Goal: Information Seeking & Learning: Learn about a topic

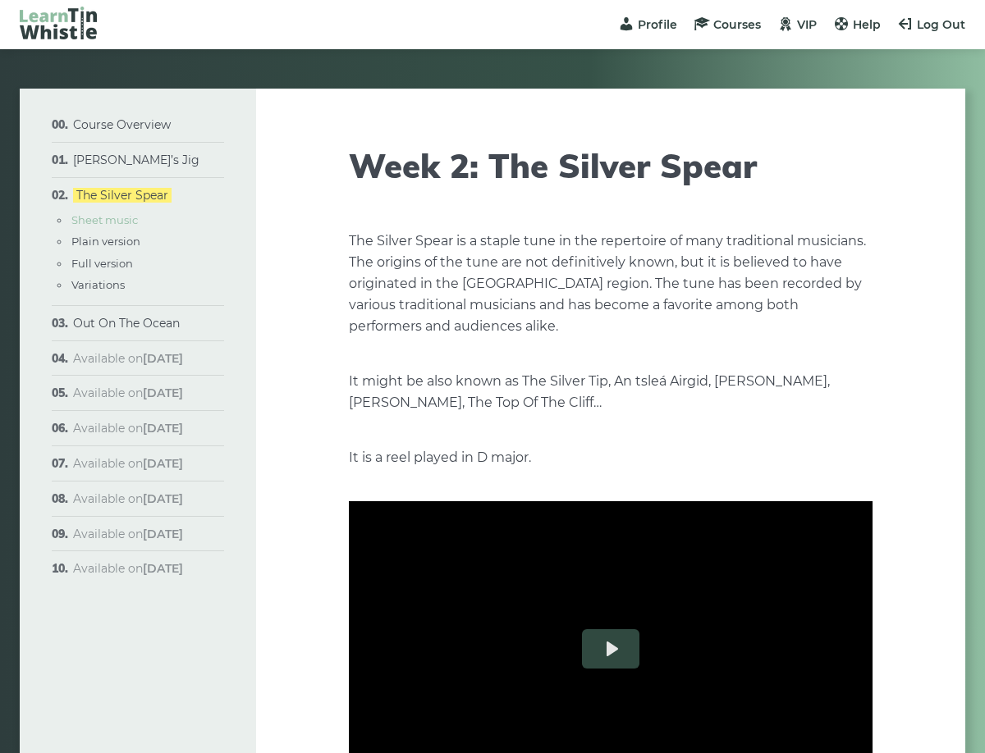
click at [129, 220] on link "Sheet music" at bounding box center [104, 219] width 66 height 13
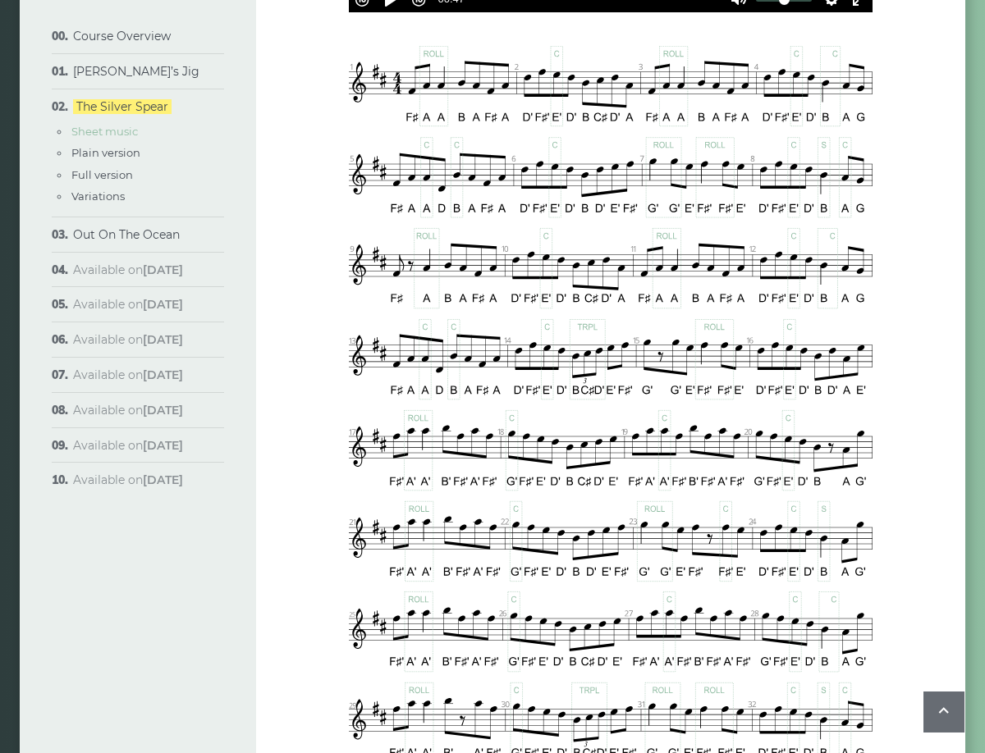
scroll to position [797, 0]
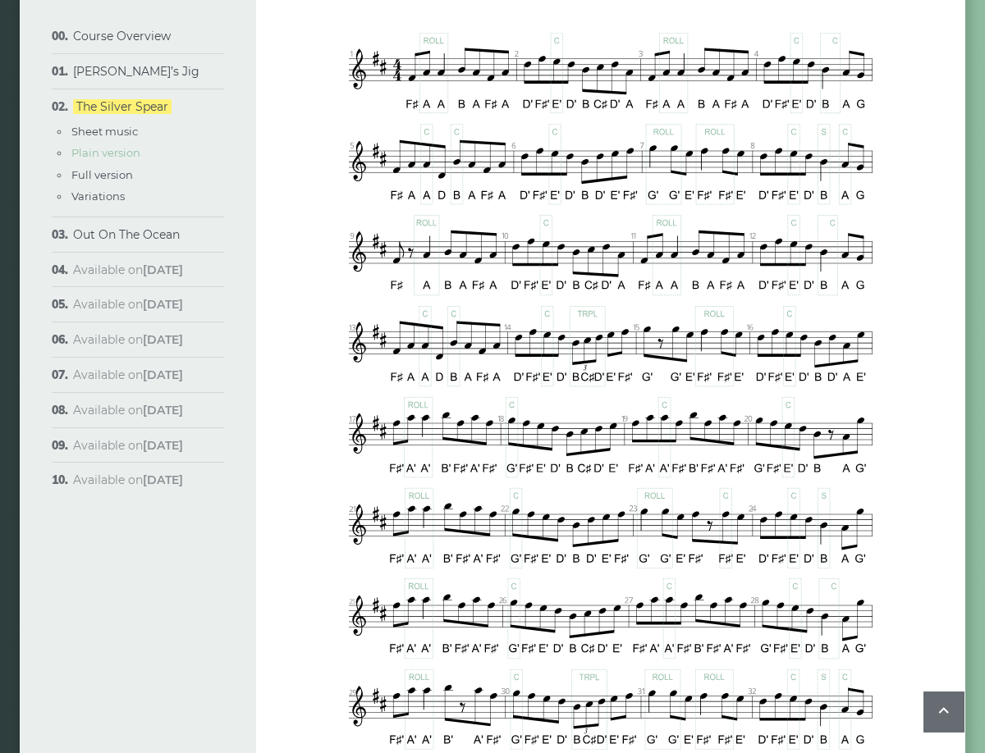
click at [112, 153] on link "Plain version" at bounding box center [105, 152] width 69 height 13
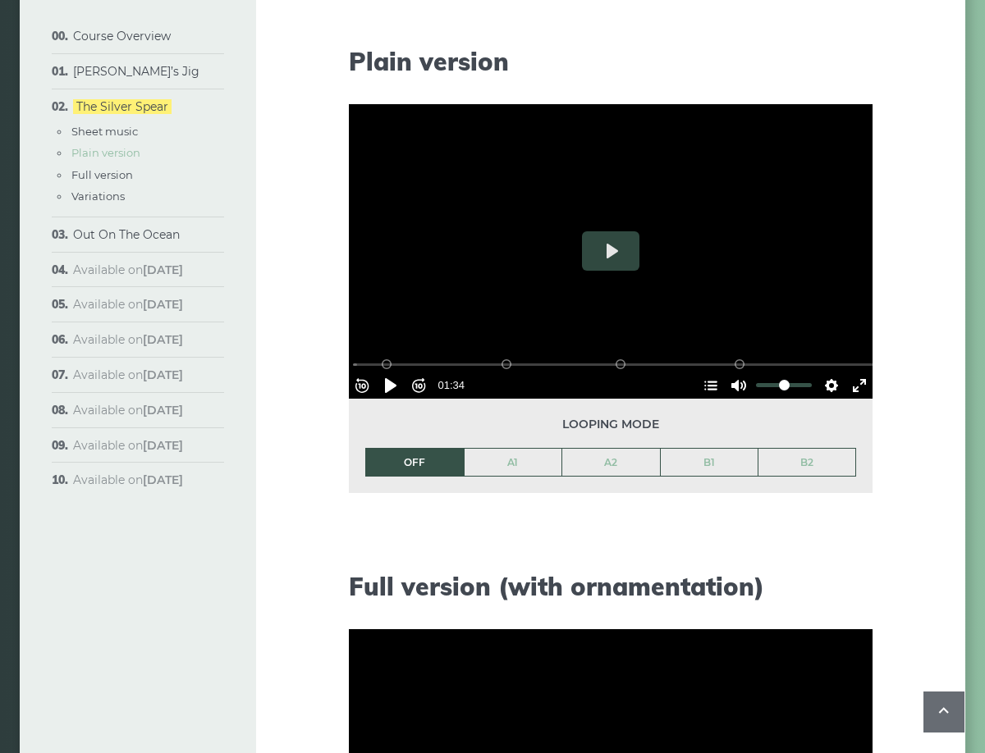
scroll to position [1664, 0]
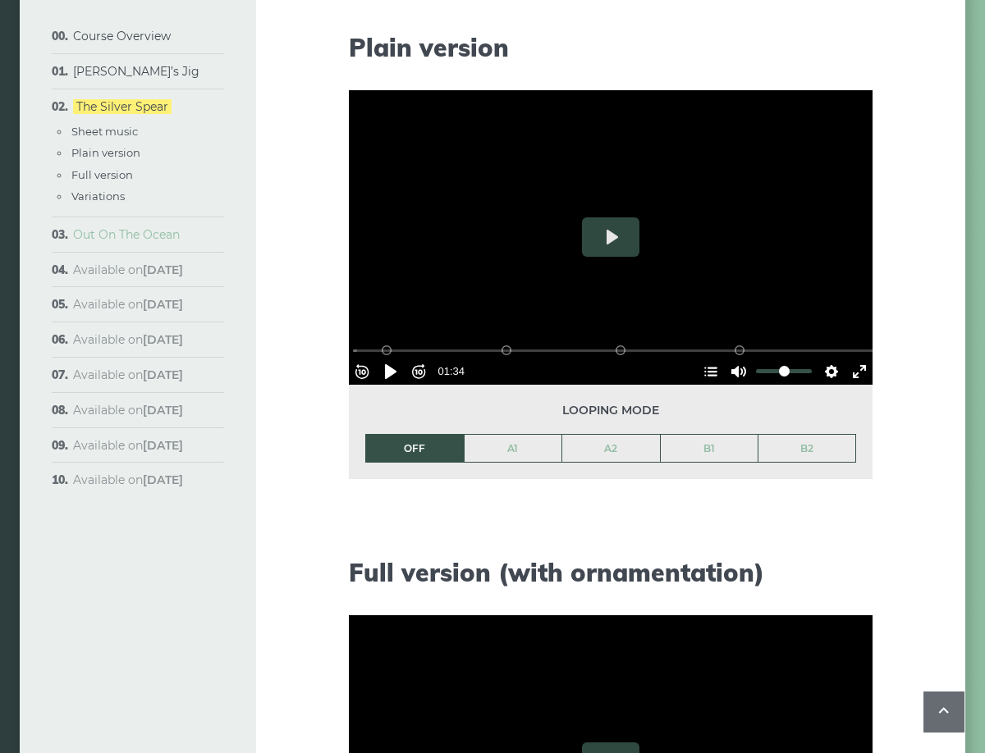
click at [142, 231] on link "Out On The Ocean" at bounding box center [126, 234] width 107 height 15
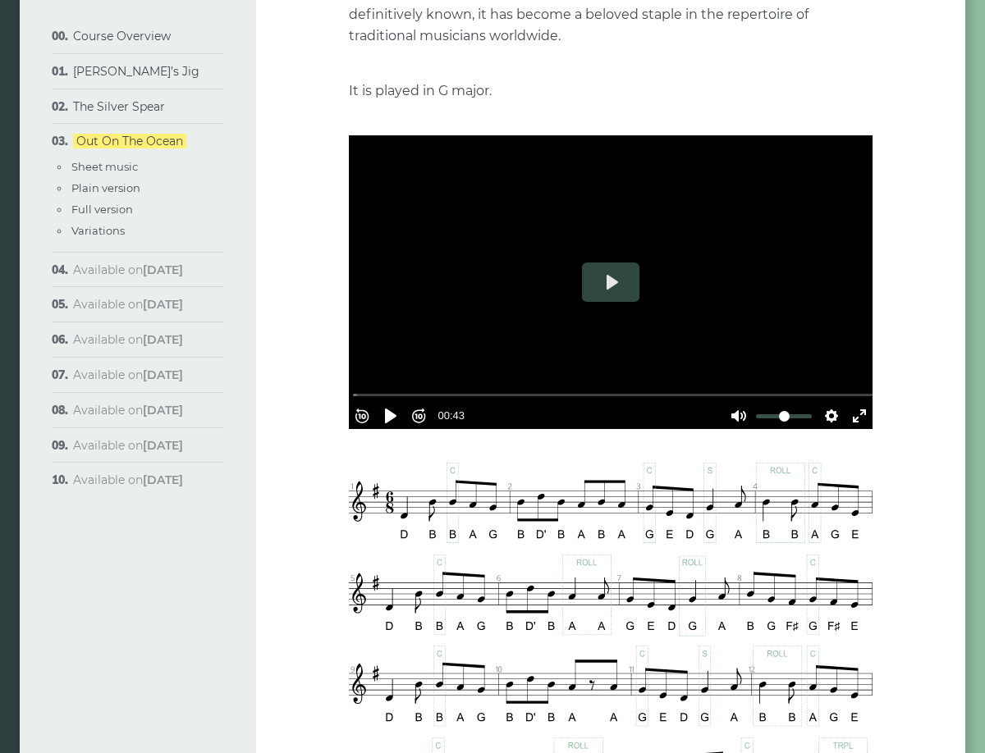
scroll to position [272, 0]
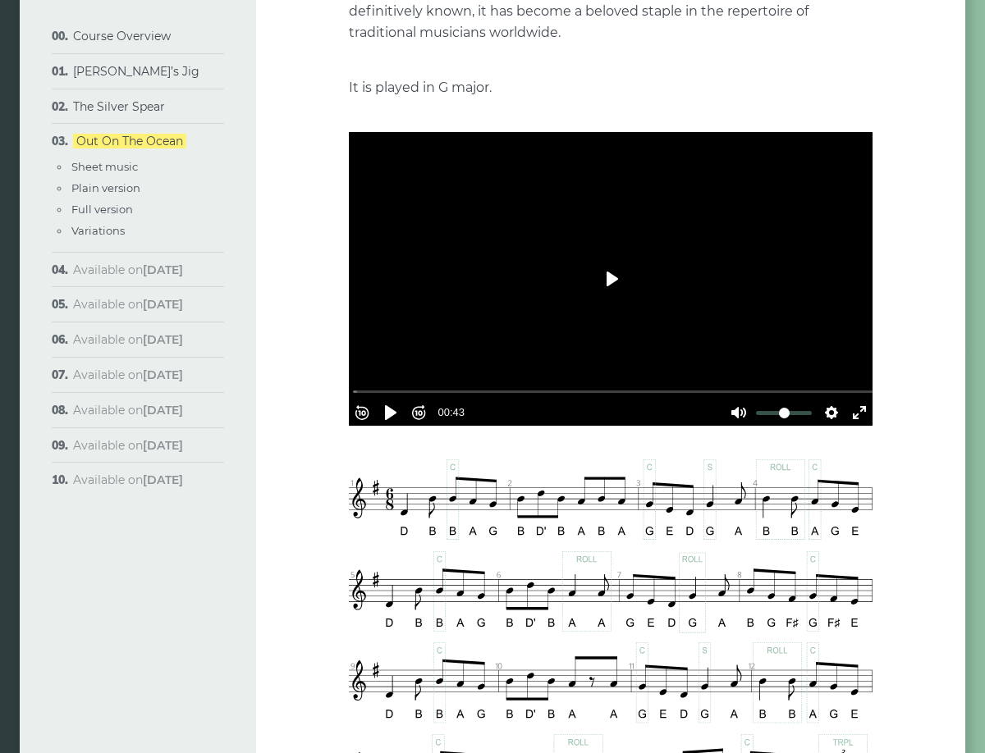
click at [612, 285] on button "Play" at bounding box center [610, 278] width 57 height 39
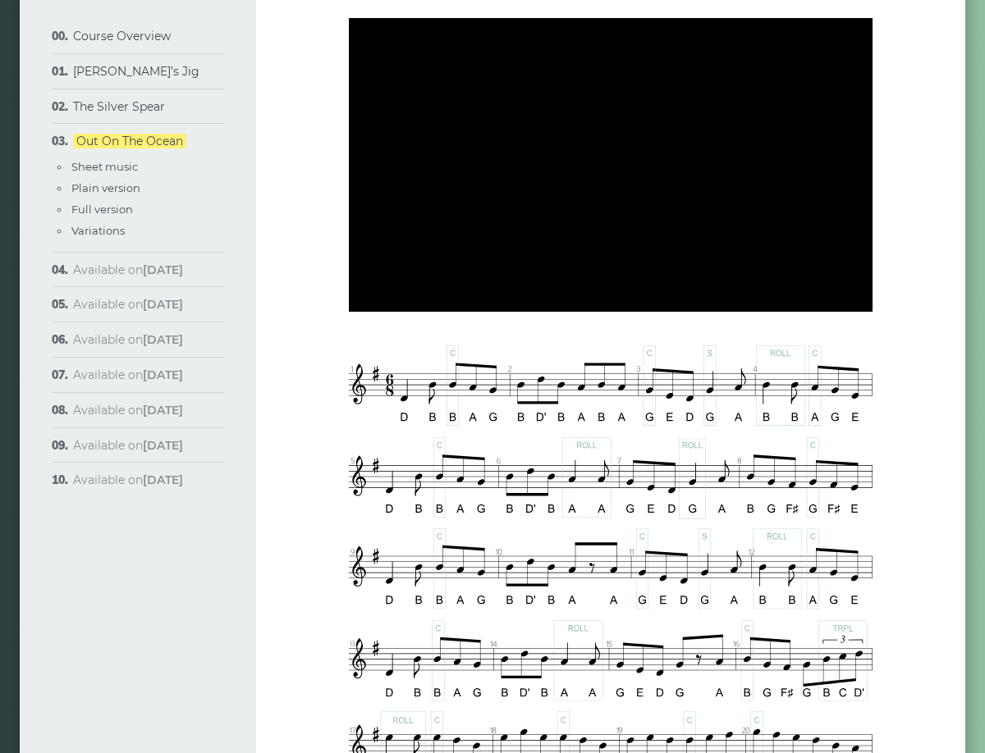
scroll to position [391, 0]
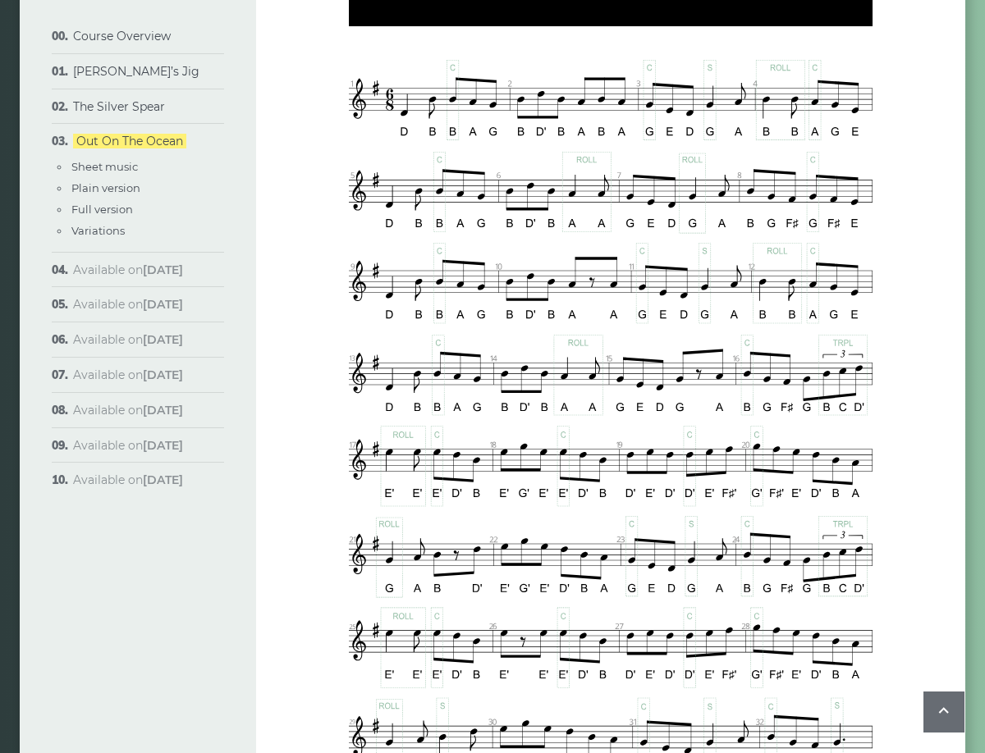
type input "*****"
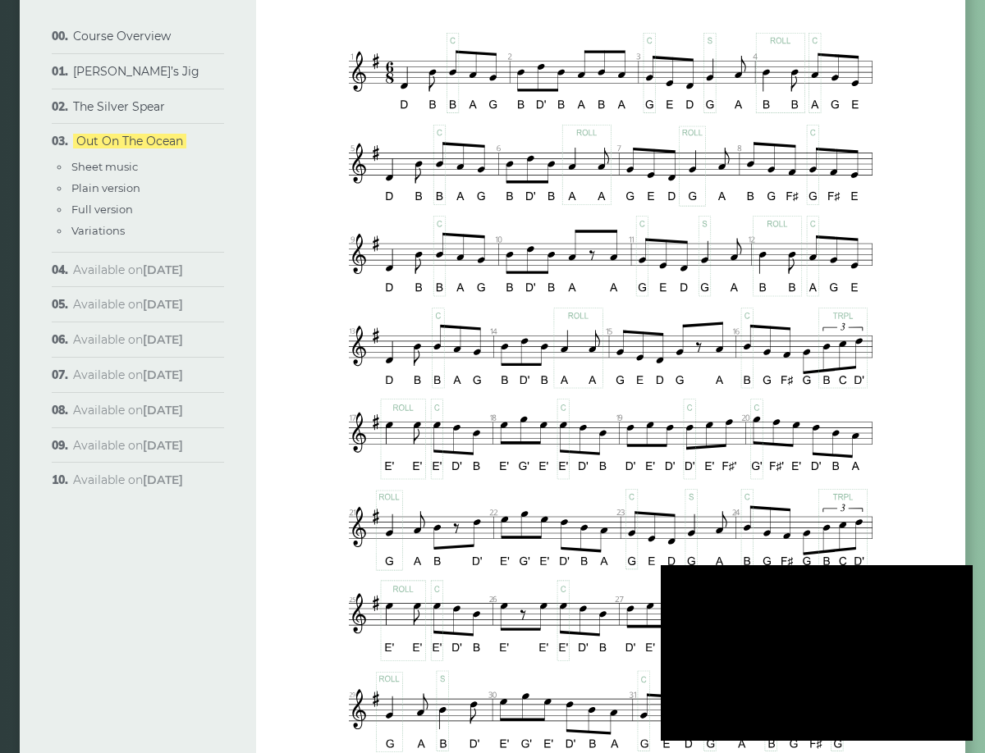
scroll to position [702, 0]
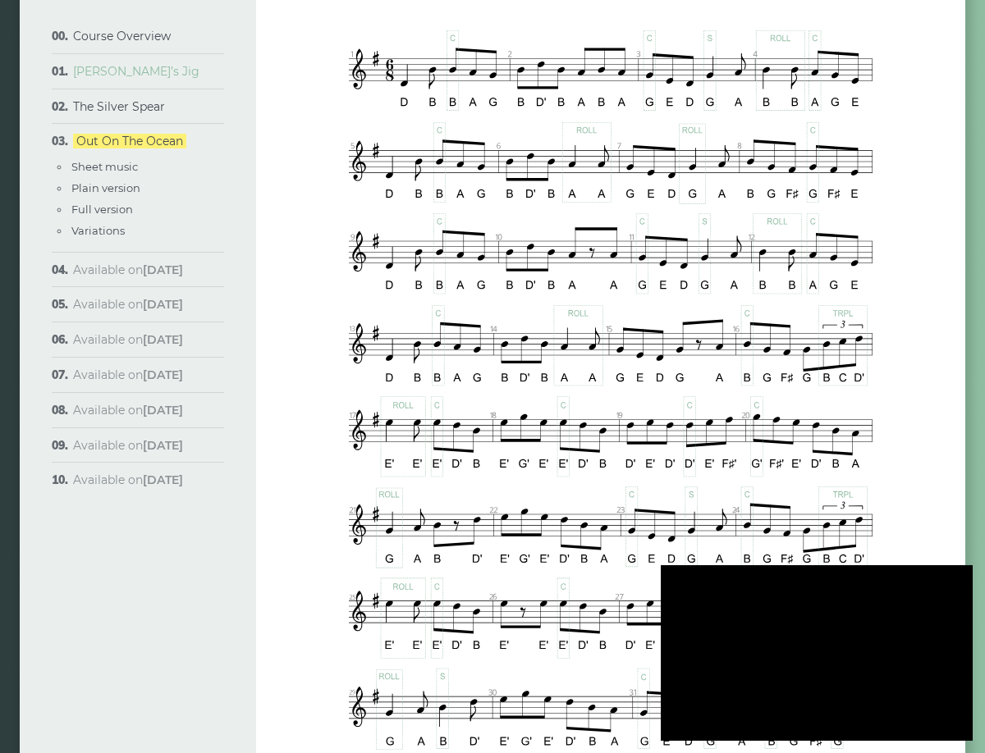
click at [108, 72] on link "[PERSON_NAME]’s Jig" at bounding box center [136, 71] width 126 height 15
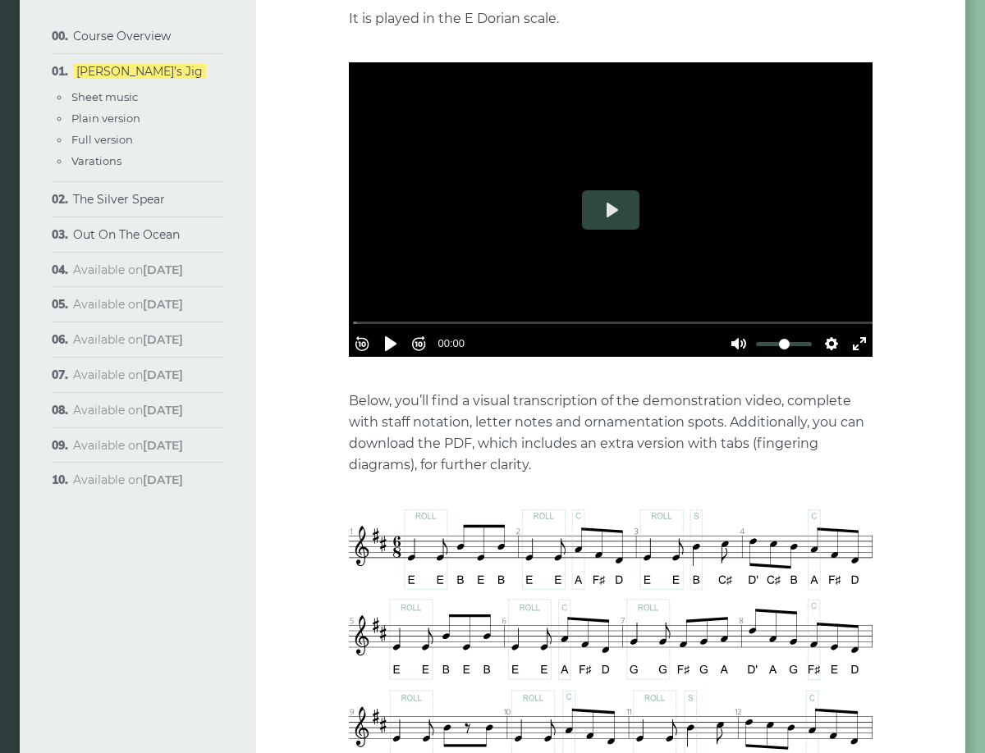
scroll to position [492, 0]
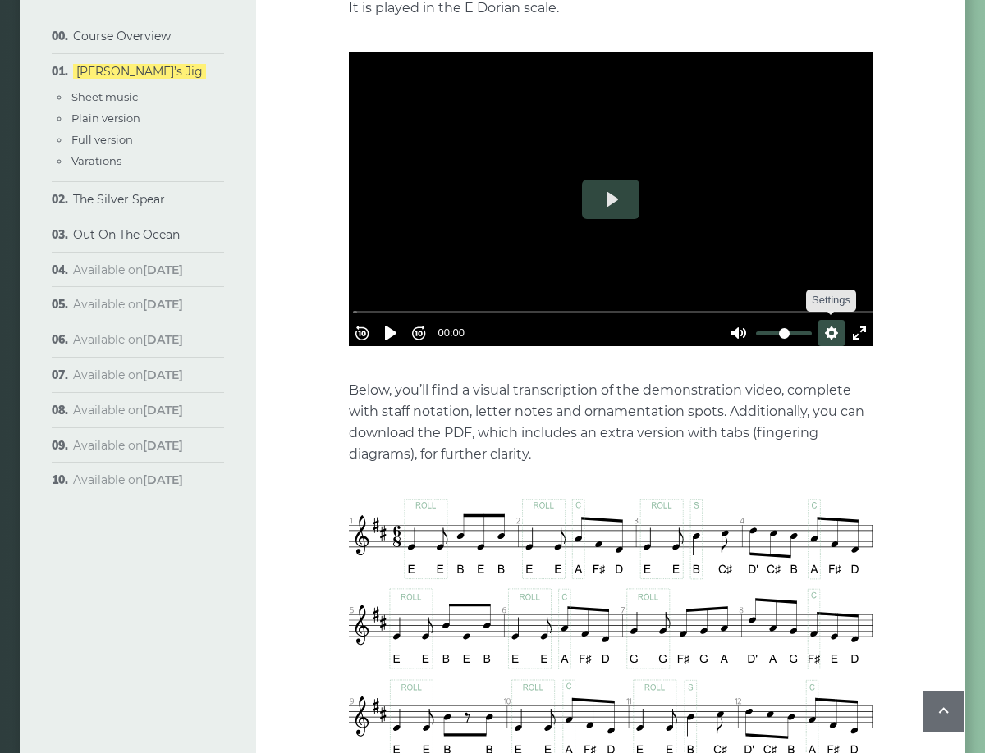
click at [821, 320] on button "Settings" at bounding box center [831, 333] width 26 height 26
click at [809, 281] on button "Speed Normal" at bounding box center [784, 293] width 113 height 25
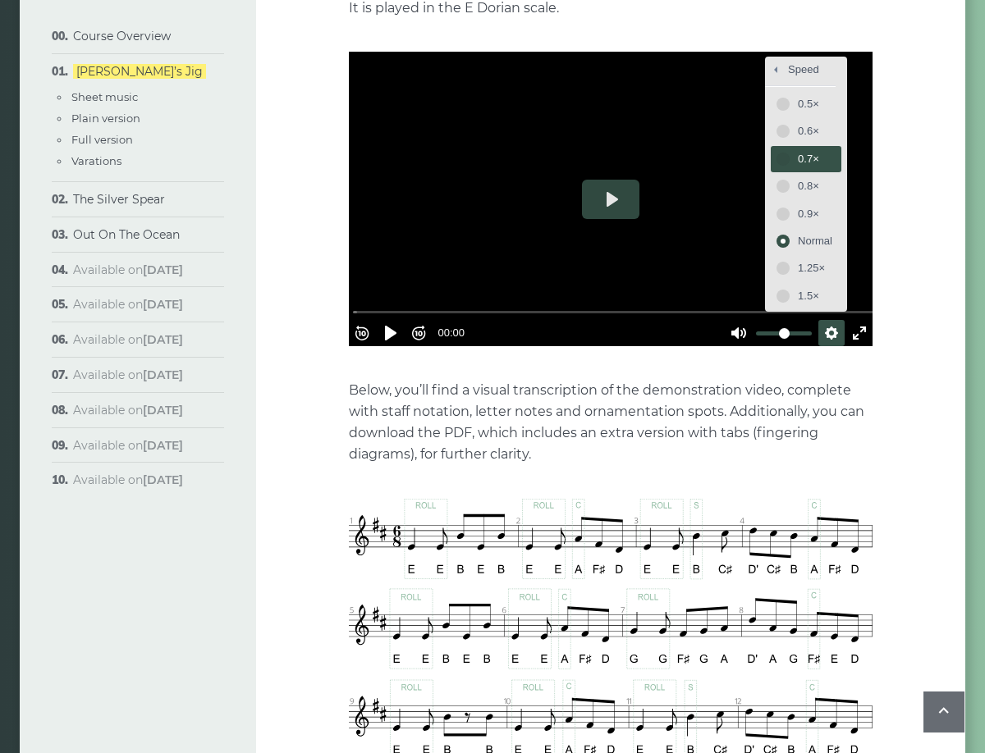
click at [783, 146] on button "0.7×" at bounding box center [805, 158] width 70 height 25
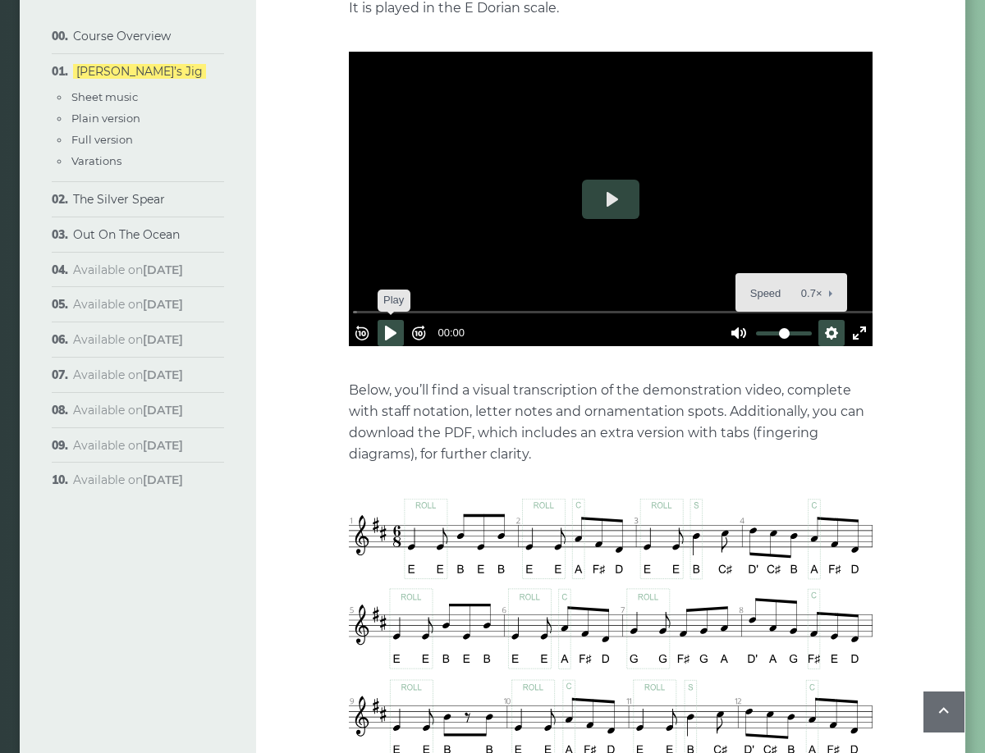
click at [395, 320] on button "Pause Play" at bounding box center [390, 333] width 26 height 26
click at [399, 320] on button "Pause Play" at bounding box center [390, 333] width 26 height 26
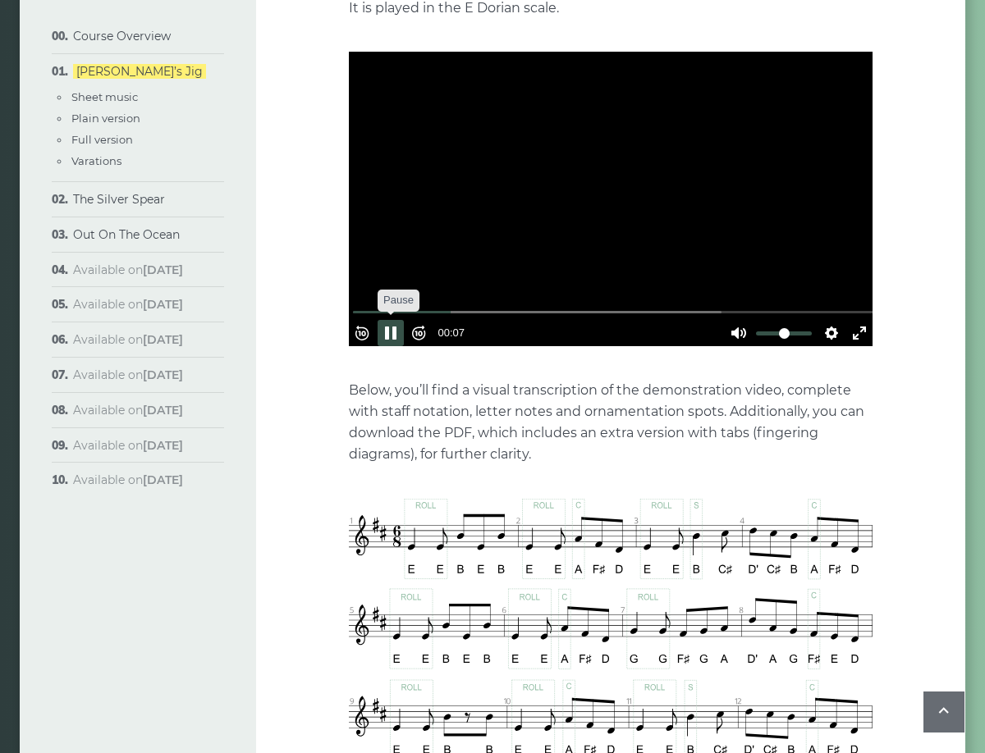
scroll to position [507, 0]
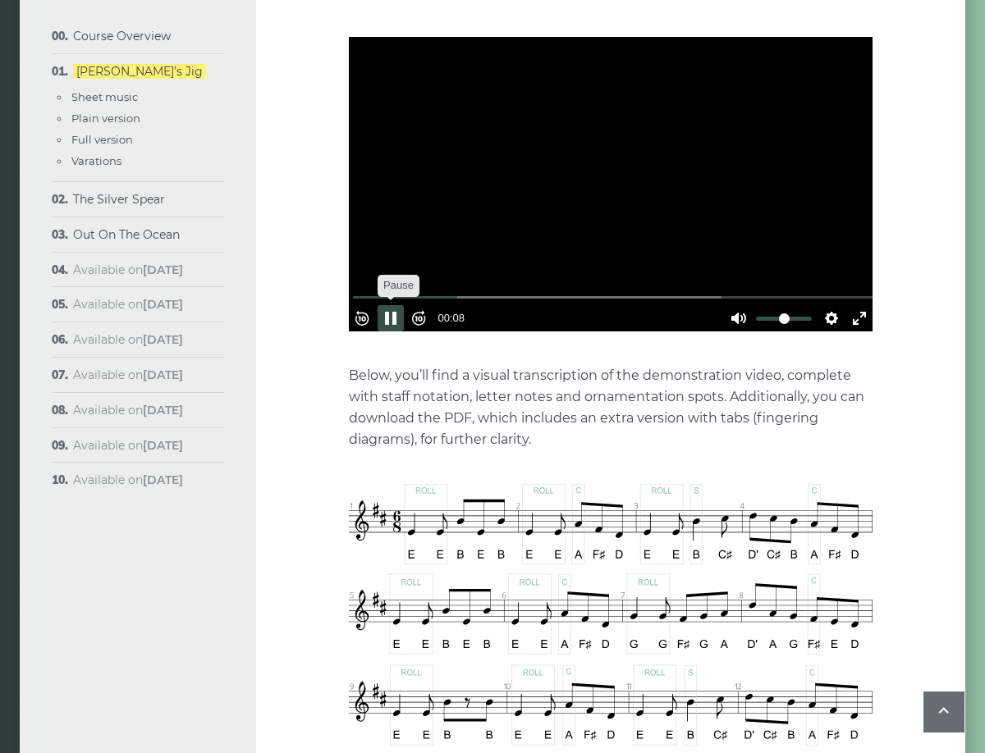
click at [400, 305] on button "Pause Play" at bounding box center [390, 318] width 26 height 26
type input "*****"
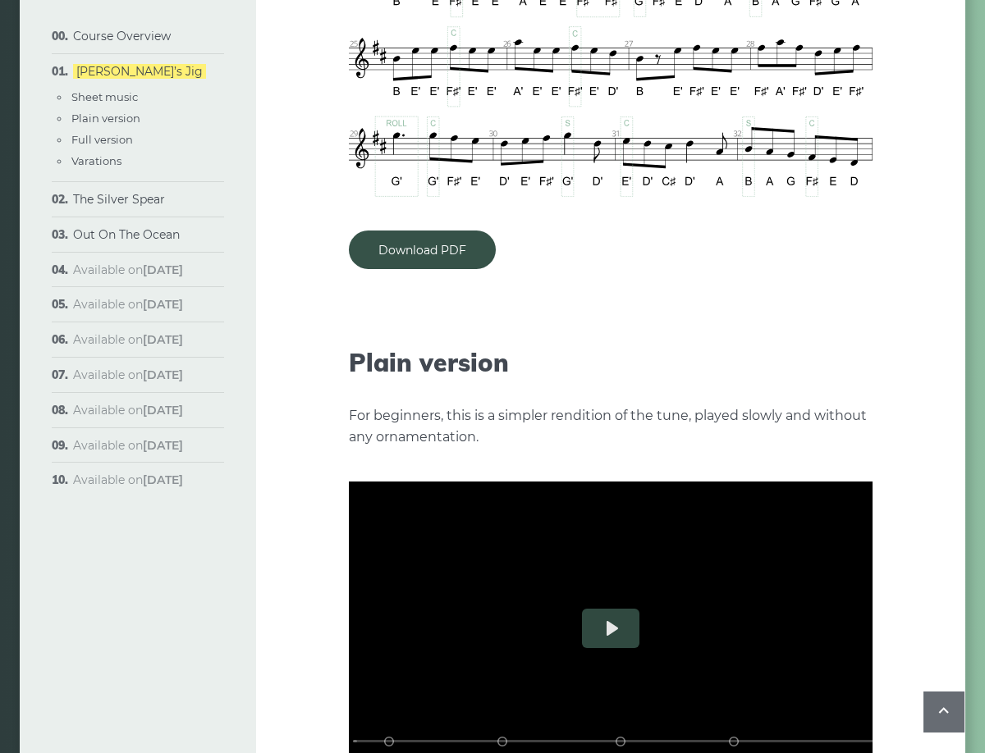
scroll to position [1416, 0]
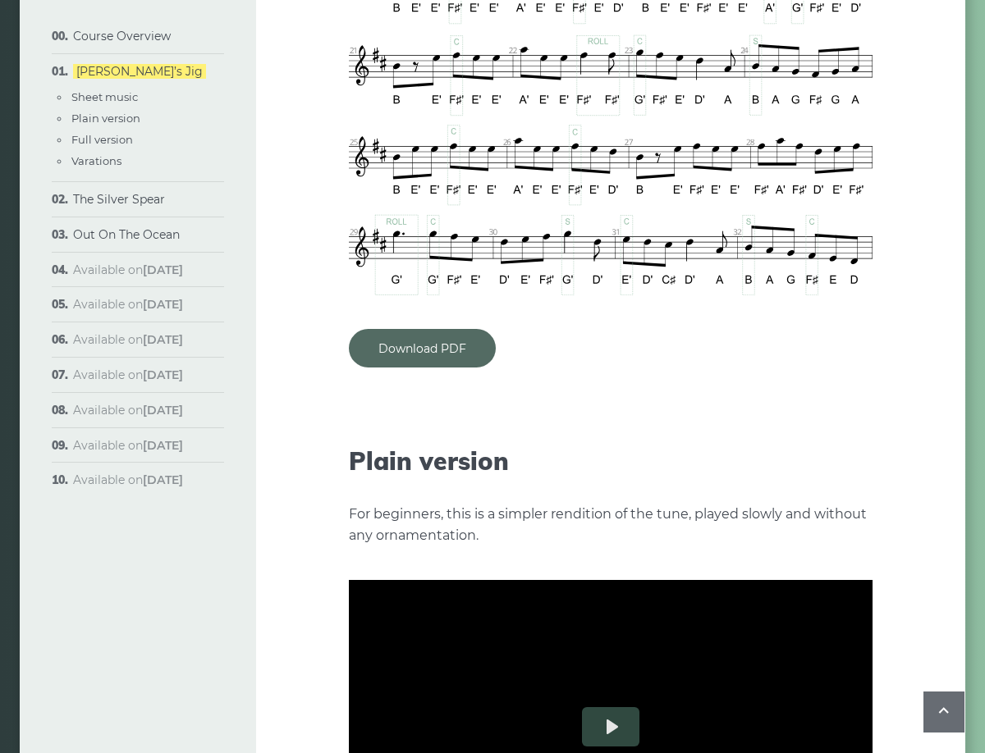
click at [438, 329] on link "Download PDF" at bounding box center [422, 348] width 147 height 39
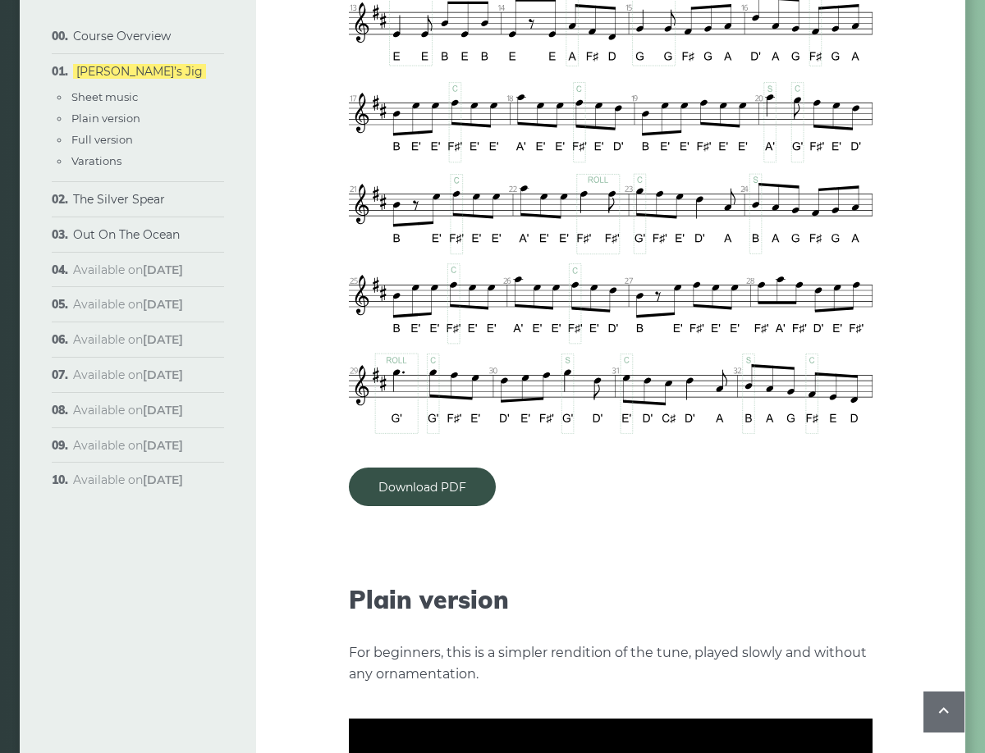
scroll to position [1251, 0]
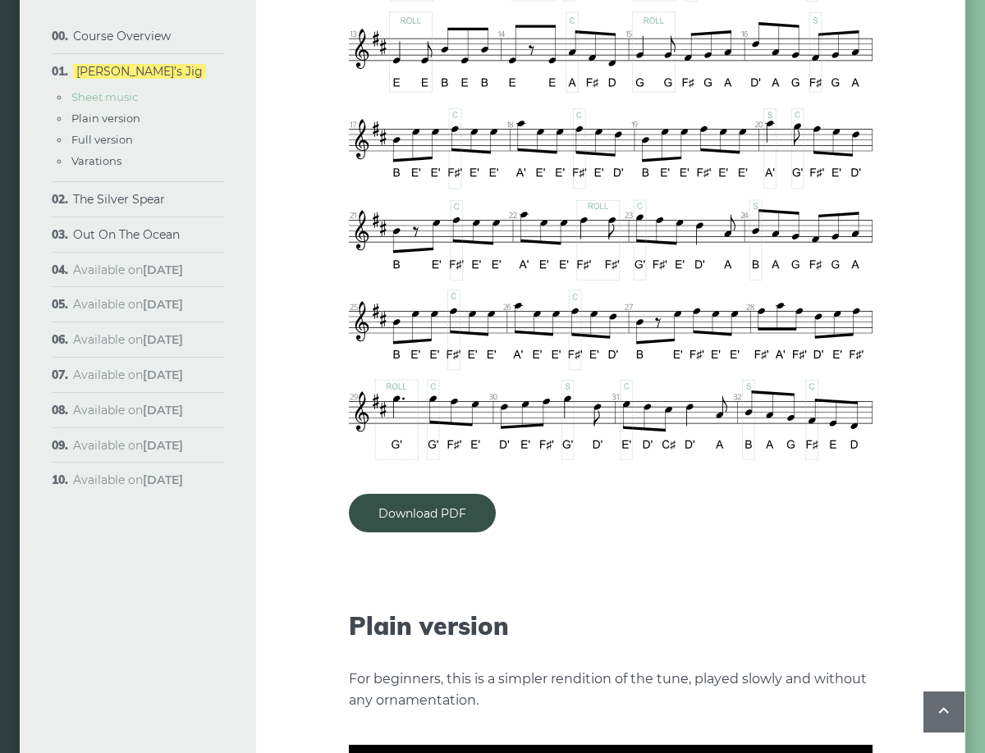
click at [103, 97] on link "Sheet music" at bounding box center [104, 96] width 66 height 13
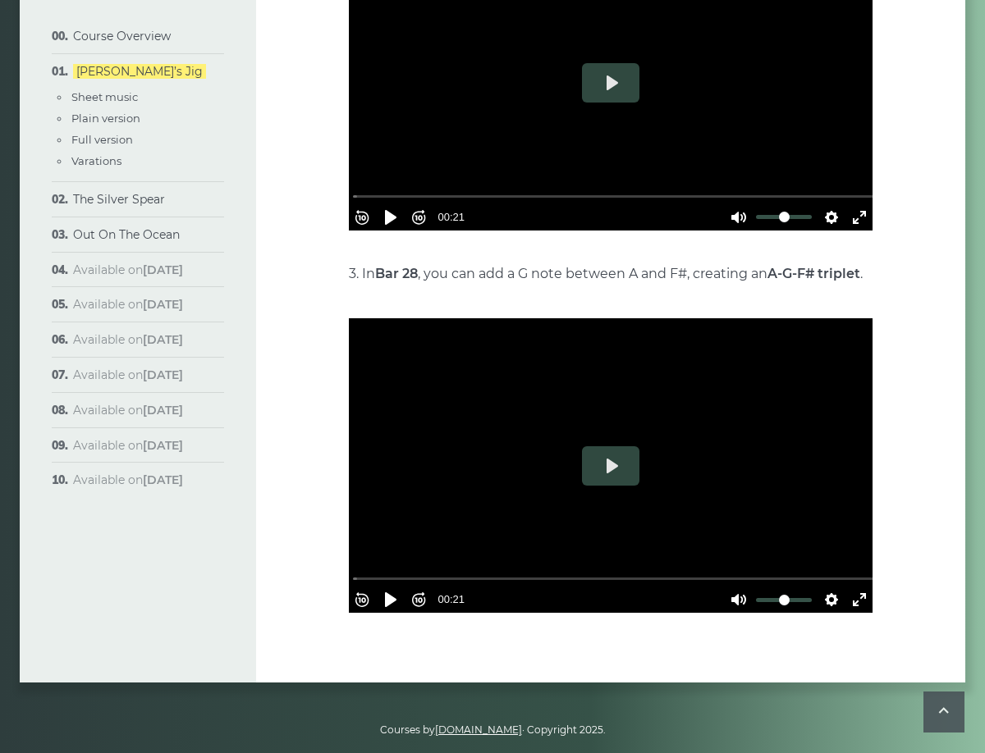
scroll to position [3807, 0]
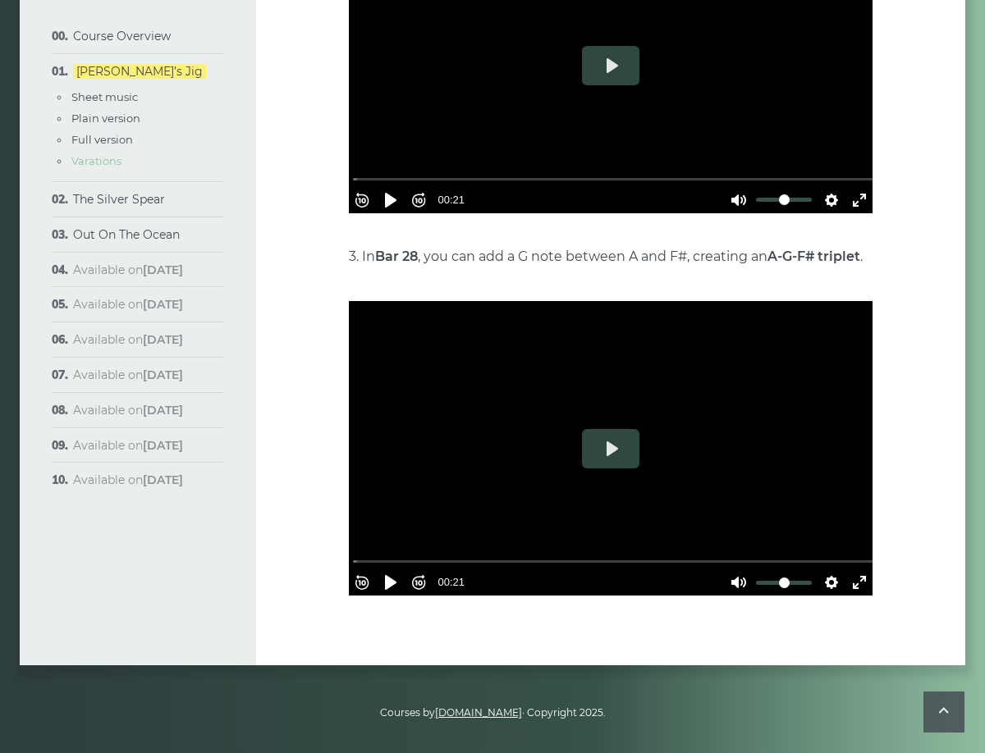
click at [107, 162] on link "Varations" at bounding box center [96, 160] width 50 height 13
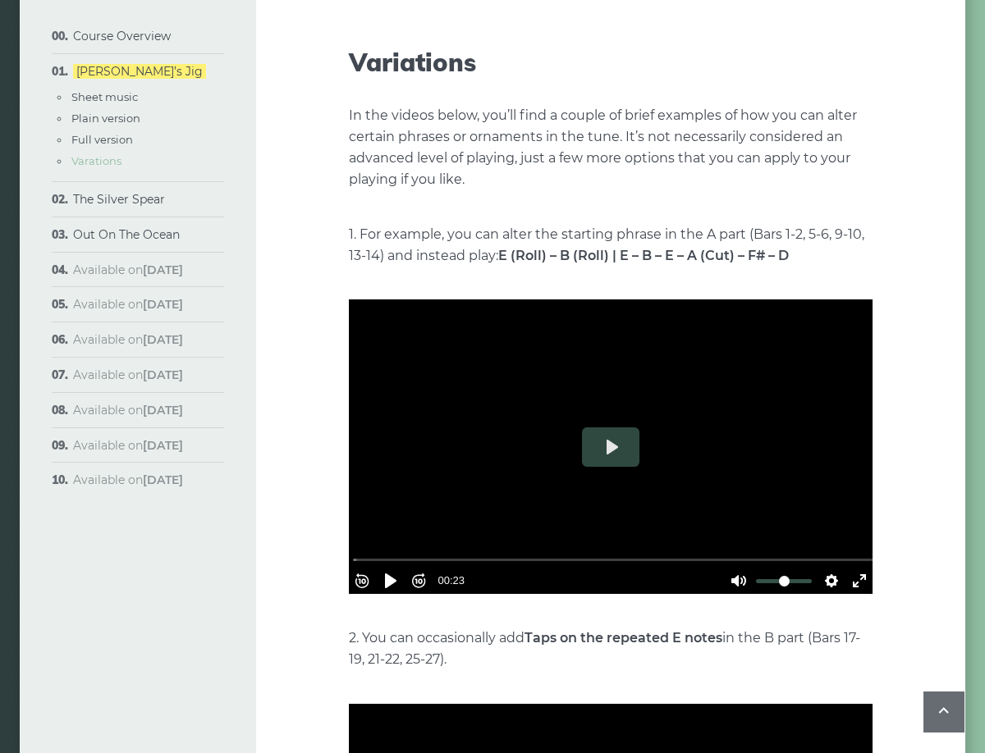
scroll to position [3010, 0]
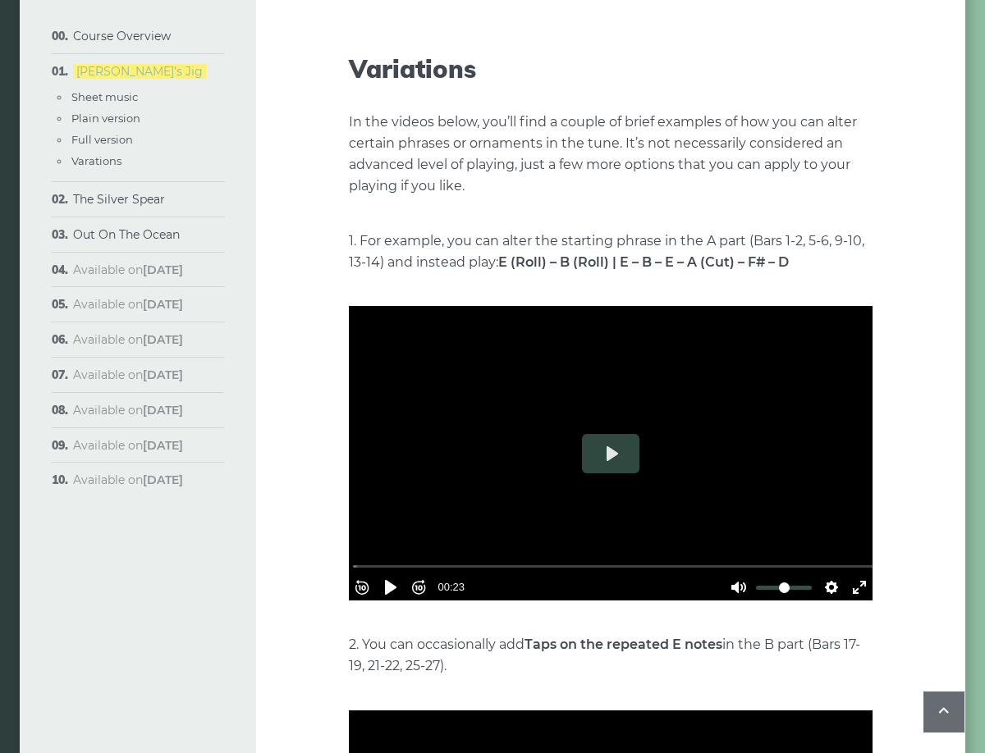
click at [104, 70] on link "[PERSON_NAME]’s Jig" at bounding box center [139, 71] width 133 height 15
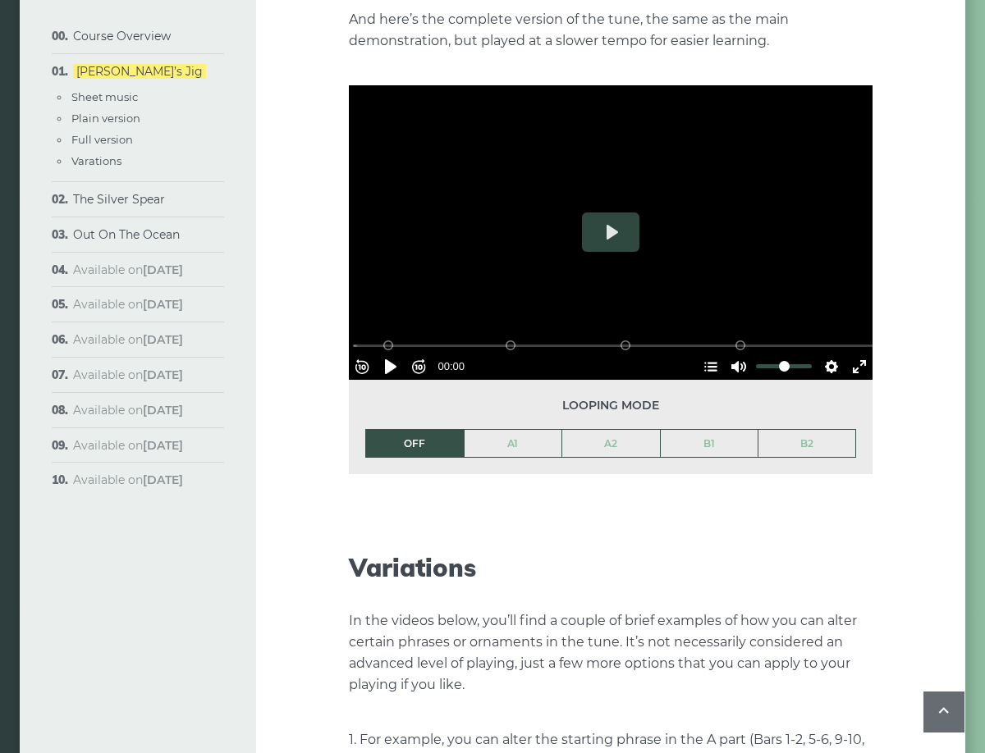
scroll to position [2513, 0]
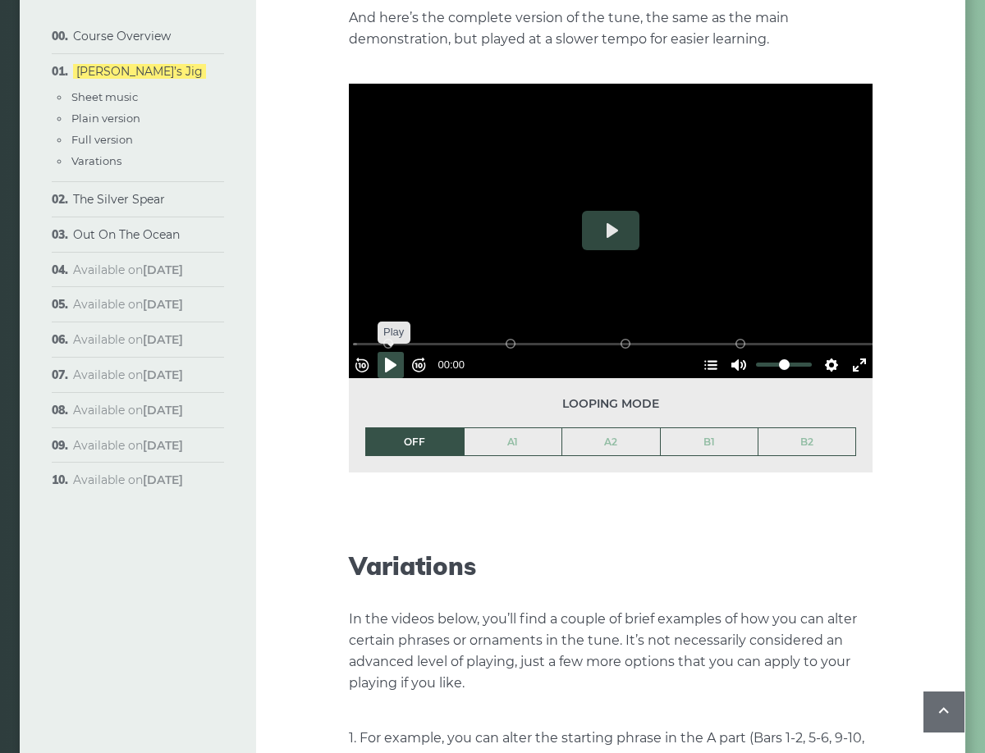
click at [398, 352] on button "Pause Play" at bounding box center [390, 365] width 26 height 26
drag, startPoint x: 763, startPoint y: 316, endPoint x: 361, endPoint y: 324, distance: 402.1
click at [361, 324] on div "Rewind 10s Pause Play Forward 10s % buffered 00:00 B2 (Bars 25-32) B1 (Bars 17-…" at bounding box center [610, 343] width 523 height 71
click at [611, 211] on button "Play" at bounding box center [610, 230] width 57 height 39
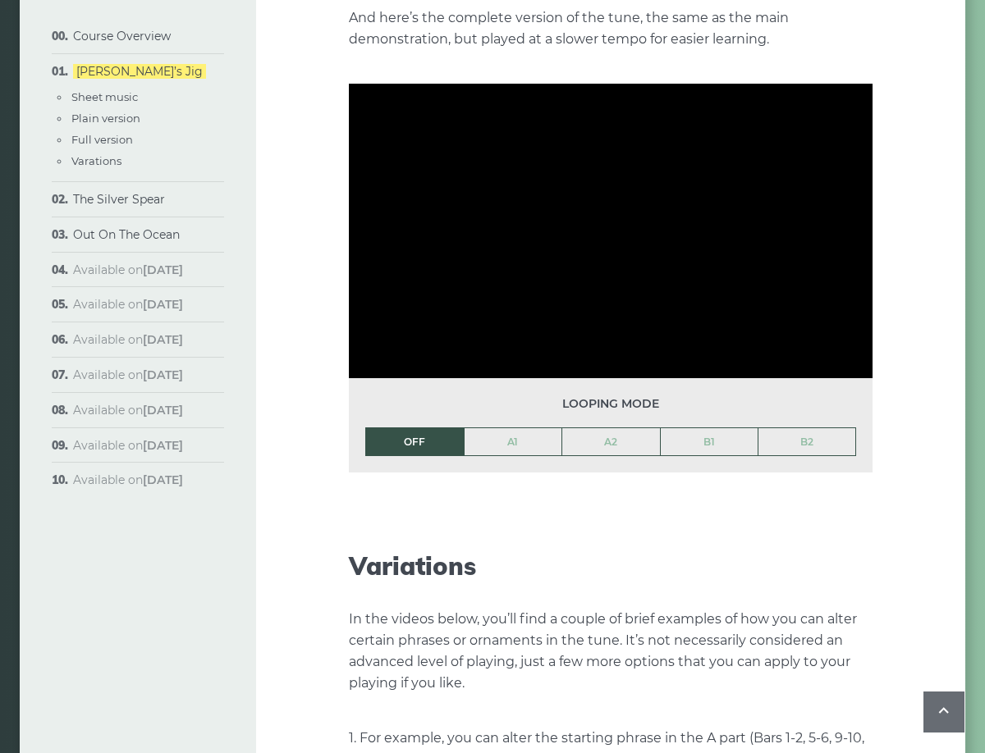
type input "***"
